Goal: Learn about a topic: Learn about a topic

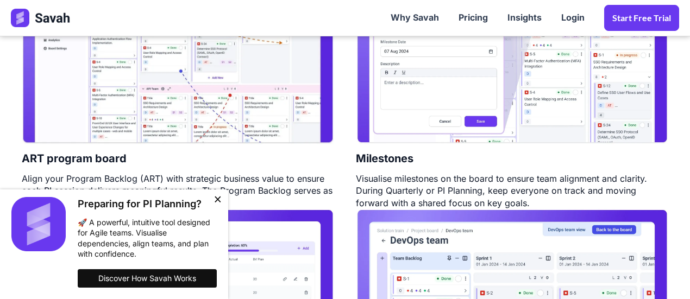
scroll to position [690, 0]
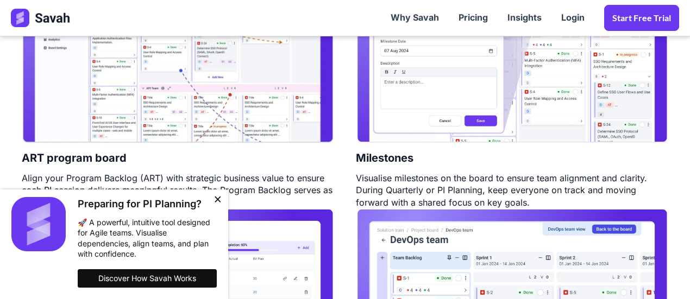
click at [221, 203] on button "Close" at bounding box center [218, 201] width 22 height 22
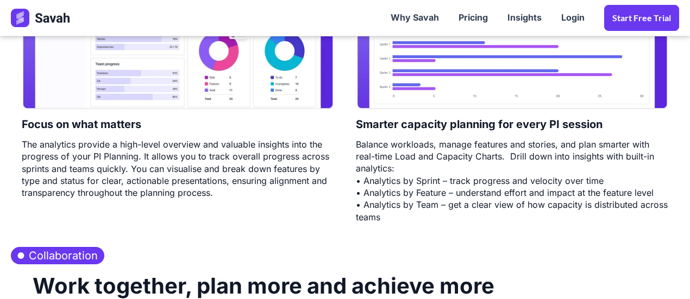
scroll to position [1736, 0]
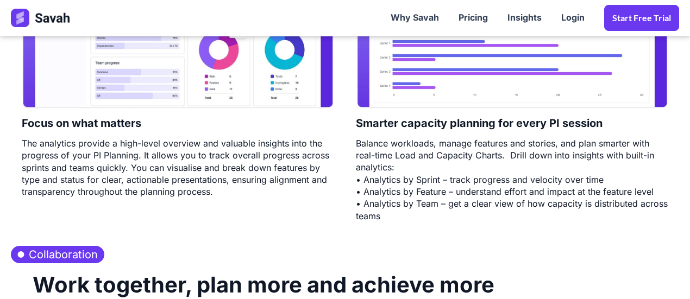
click at [237, 160] on div "The analytics provide a high-level overview and valuable insights into the prog…" at bounding box center [178, 167] width 312 height 61
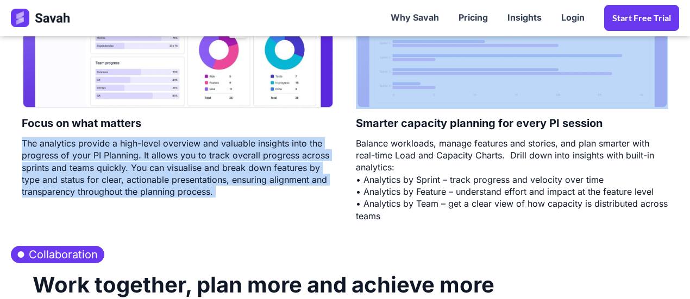
click at [237, 160] on div "The analytics provide a high-level overview and valuable insights into the prog…" at bounding box center [178, 167] width 312 height 61
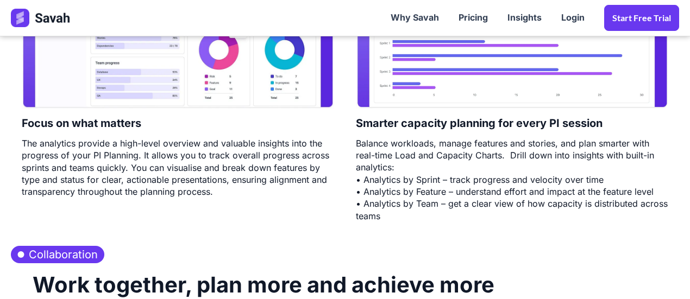
click at [454, 169] on div "Balance workloads, manage features and stories, and plan smarter with real-time…" at bounding box center [512, 179] width 312 height 85
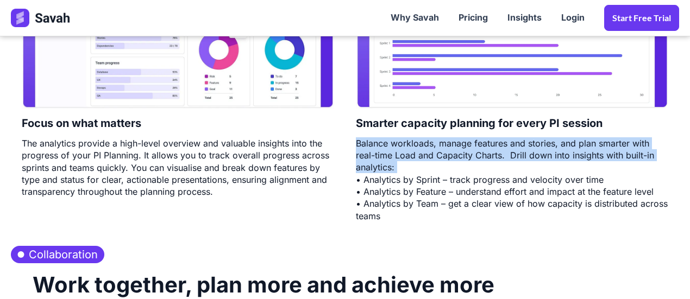
click at [454, 169] on div "Balance workloads, manage features and stories, and plan smarter with real-time…" at bounding box center [512, 179] width 312 height 85
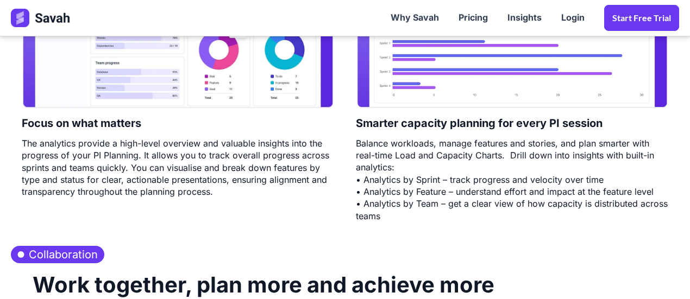
click at [460, 181] on div "Balance workloads, manage features and stories, and plan smarter with real-time…" at bounding box center [512, 179] width 312 height 85
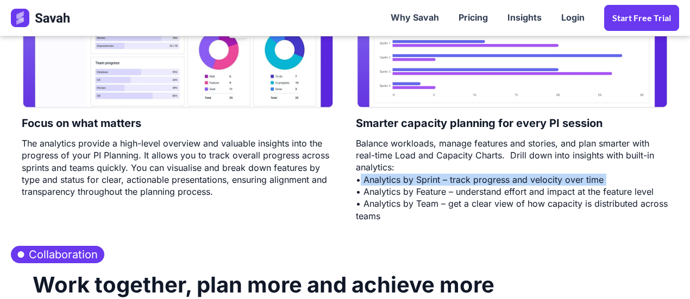
click at [460, 181] on div "Balance workloads, manage features and stories, and plan smarter with real-time…" at bounding box center [512, 179] width 312 height 85
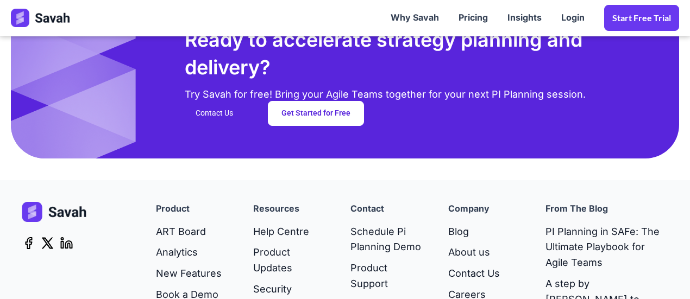
scroll to position [2850, 0]
